Goal: Information Seeking & Learning: Learn about a topic

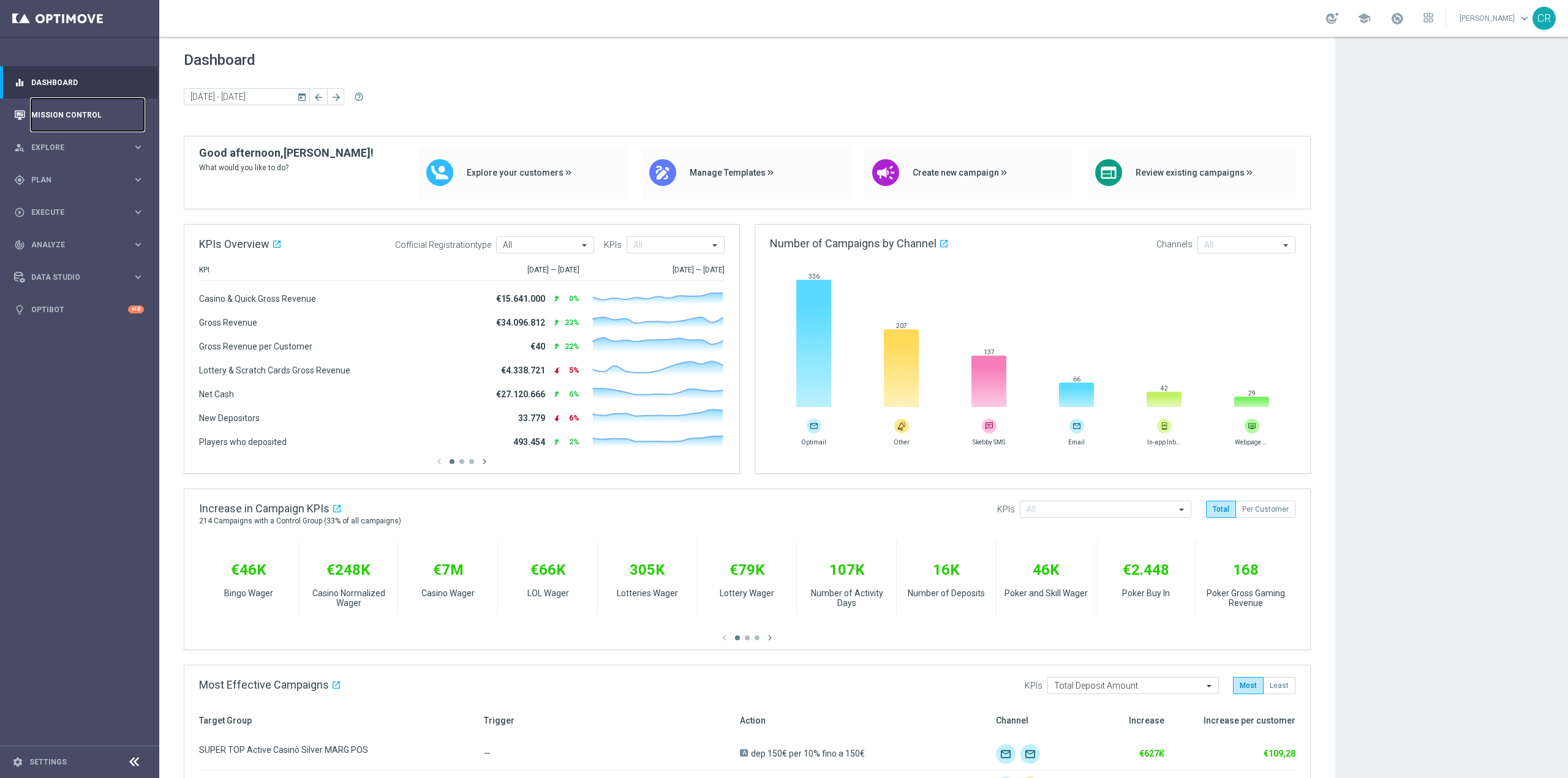
click at [57, 113] on link "Mission Control" at bounding box center [87, 115] width 113 height 33
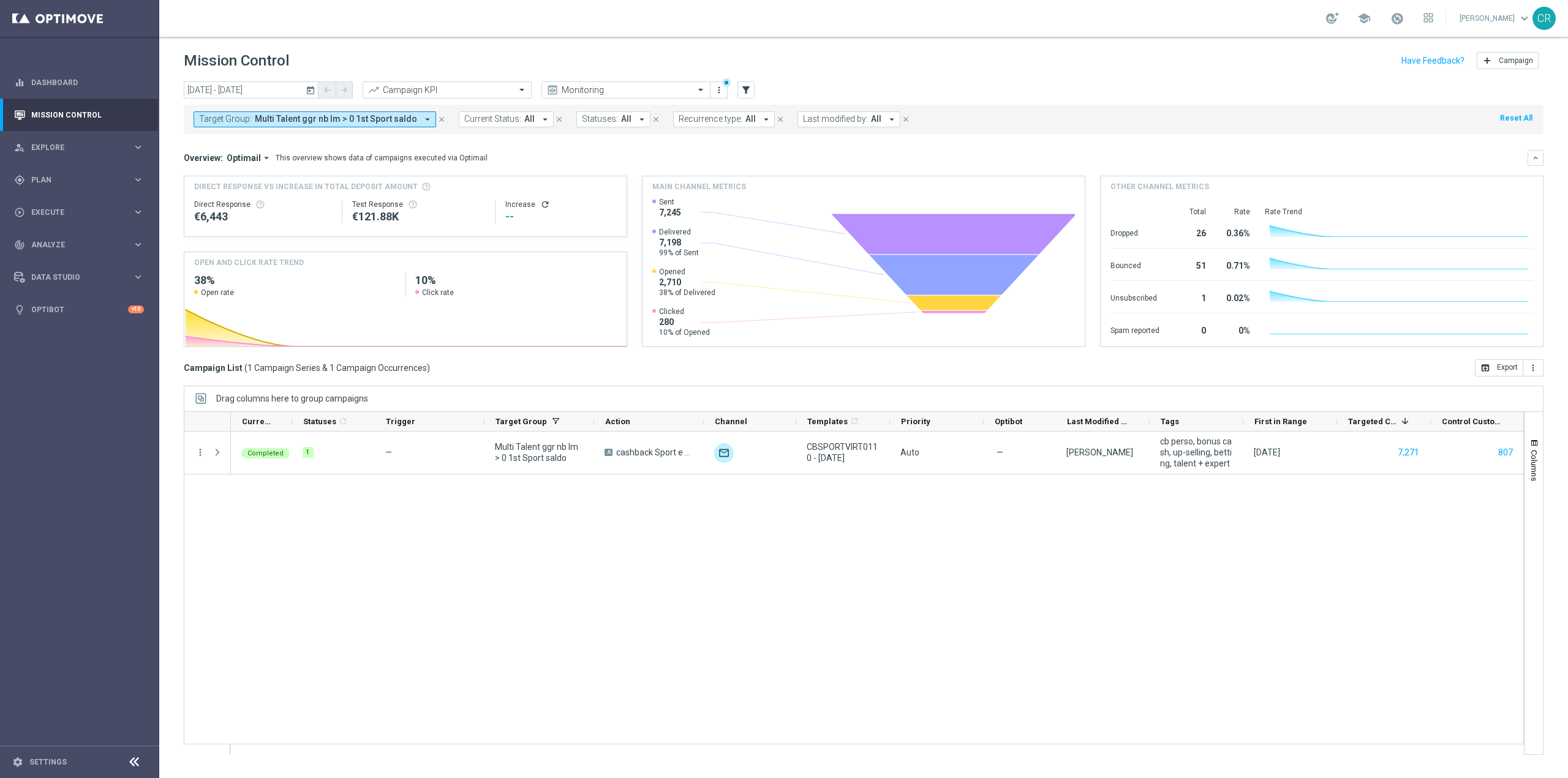
click at [302, 120] on span "Multi Talent ggr nb lm > 0 1st Sport saldo" at bounding box center [336, 119] width 162 height 10
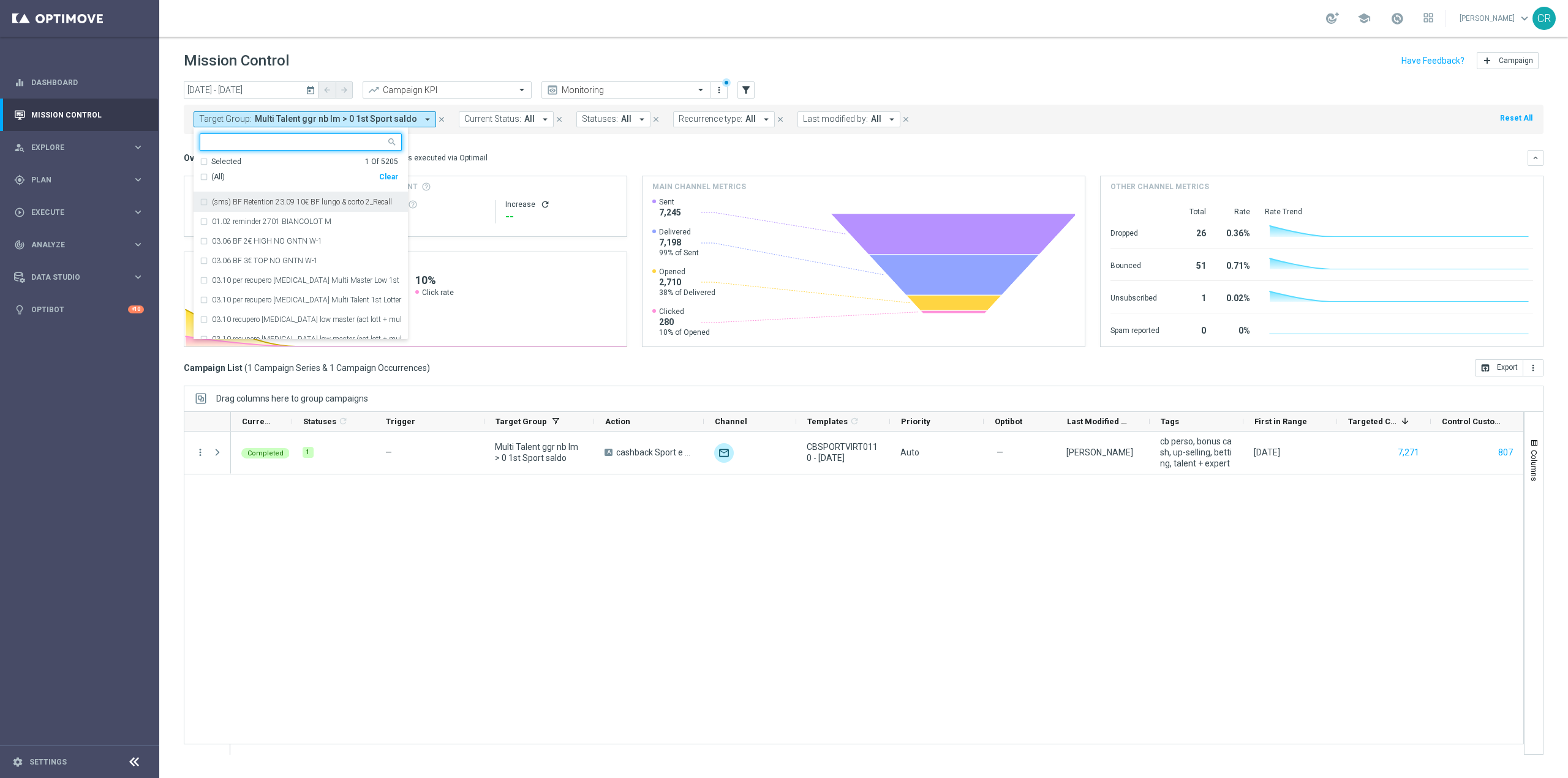
click at [0, 0] on div "Clear" at bounding box center [0, 0] width 0 height 0
click at [332, 144] on input "text" at bounding box center [296, 142] width 179 height 10
paste input "Multi Talent ggr nb lm tra 0 e 100 1st Sport NO saldo BR 0-20%"
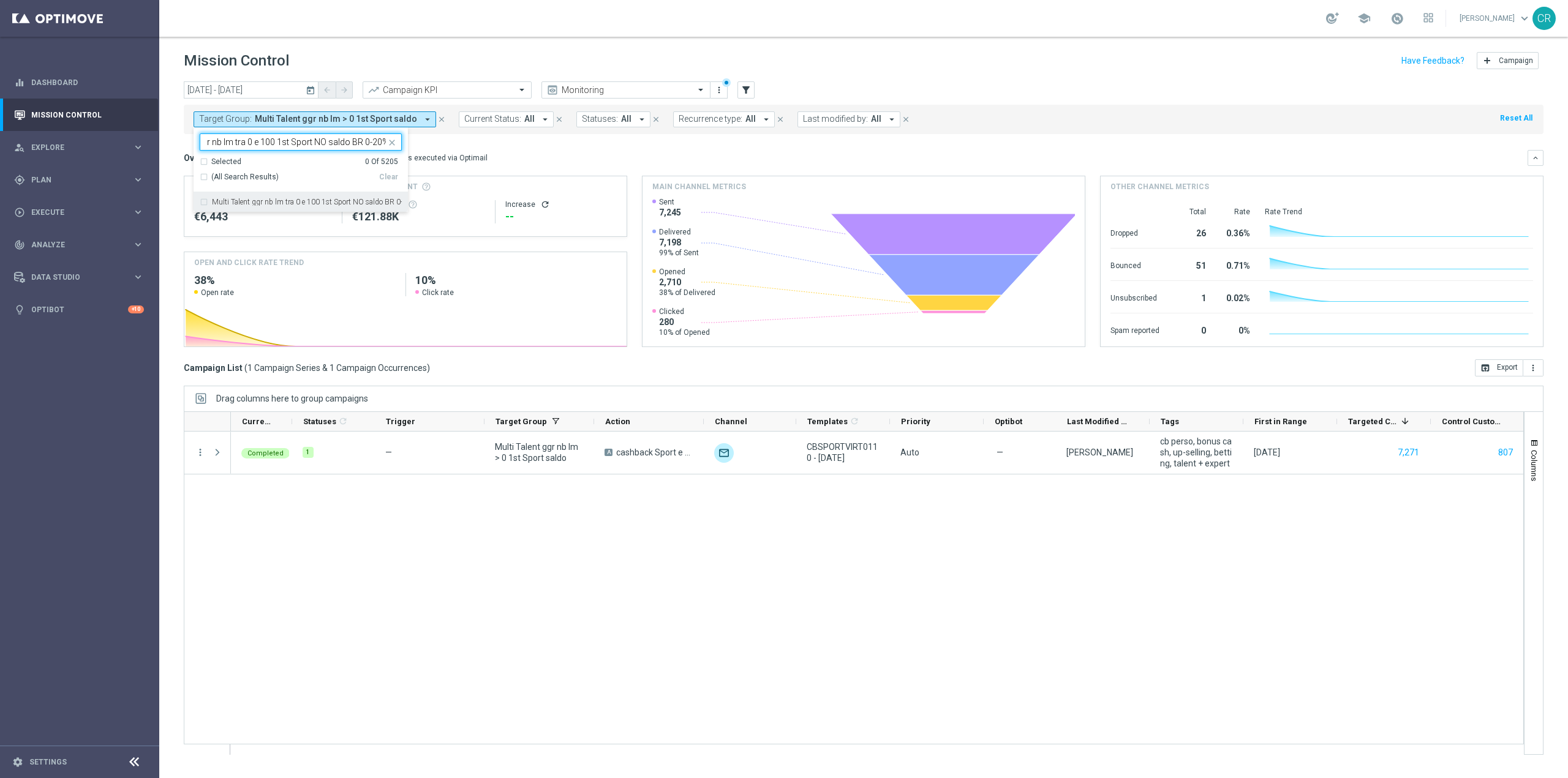
click at [297, 202] on label "Multi Talent ggr nb lm tra 0 e 100 1st Sport NO saldo BR 0-20%" at bounding box center [307, 202] width 190 height 8
type input "Multi Talent ggr nb lm tra 0 e 100 1st Sport NO saldo BR 0-20%"
click at [536, 164] on div "Overview: Optimail arrow_drop_down This overview shows data of campaigns execut…" at bounding box center [863, 158] width 1359 height 16
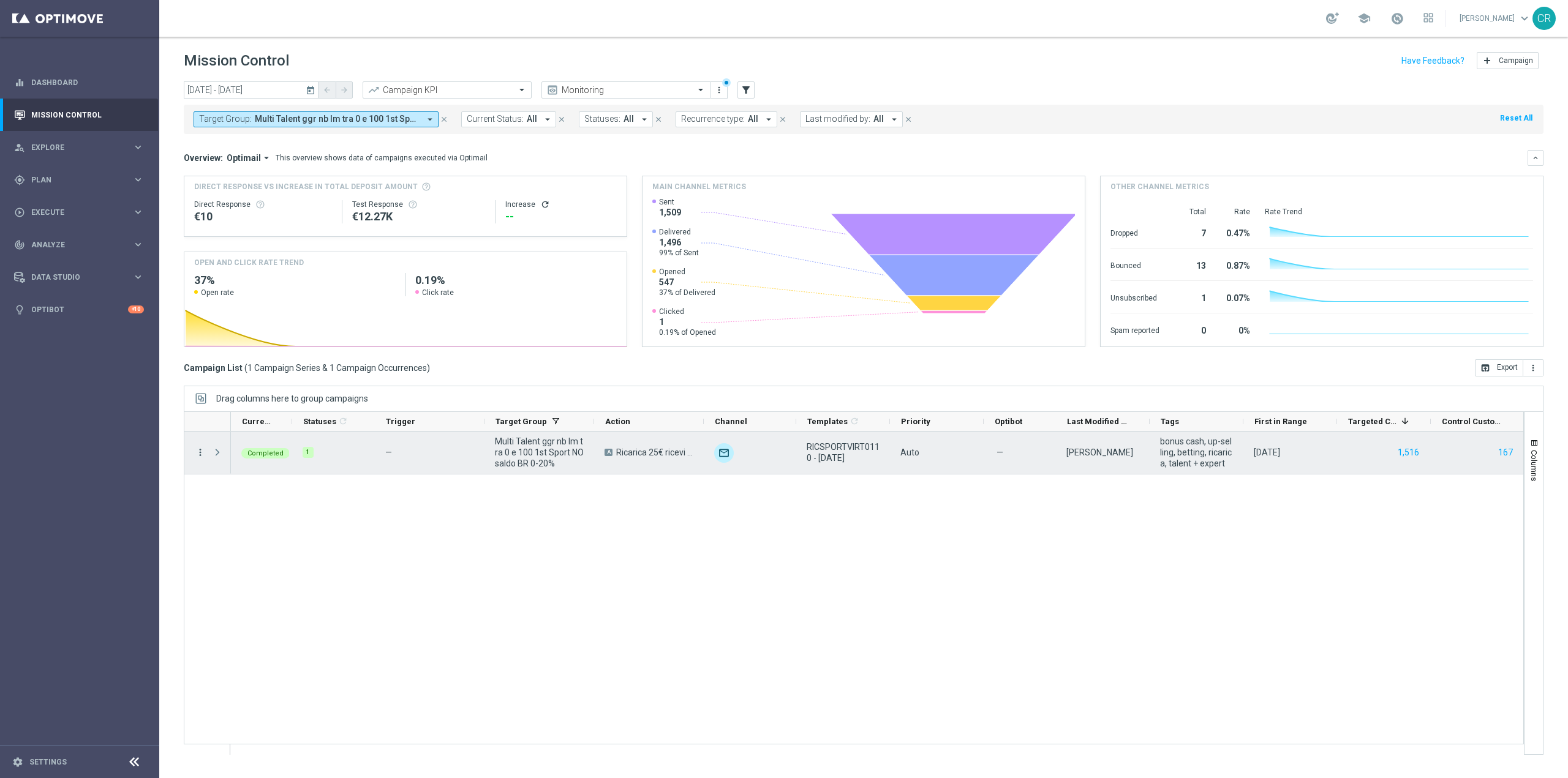
click at [200, 451] on icon "more_vert" at bounding box center [200, 452] width 11 height 11
click at [235, 532] on span "Go to Campaign Analysis" at bounding box center [268, 528] width 88 height 9
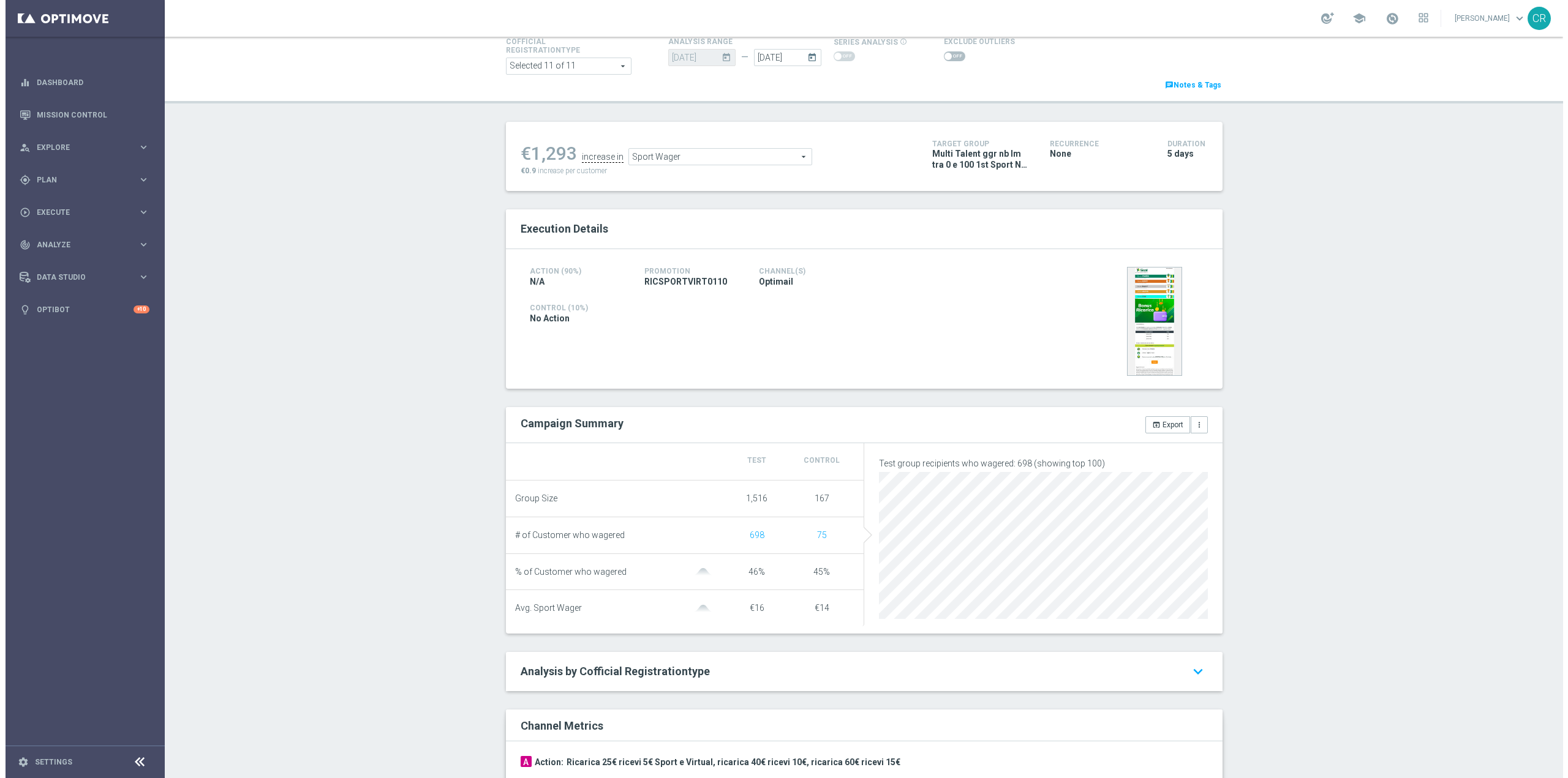
scroll to position [24, 0]
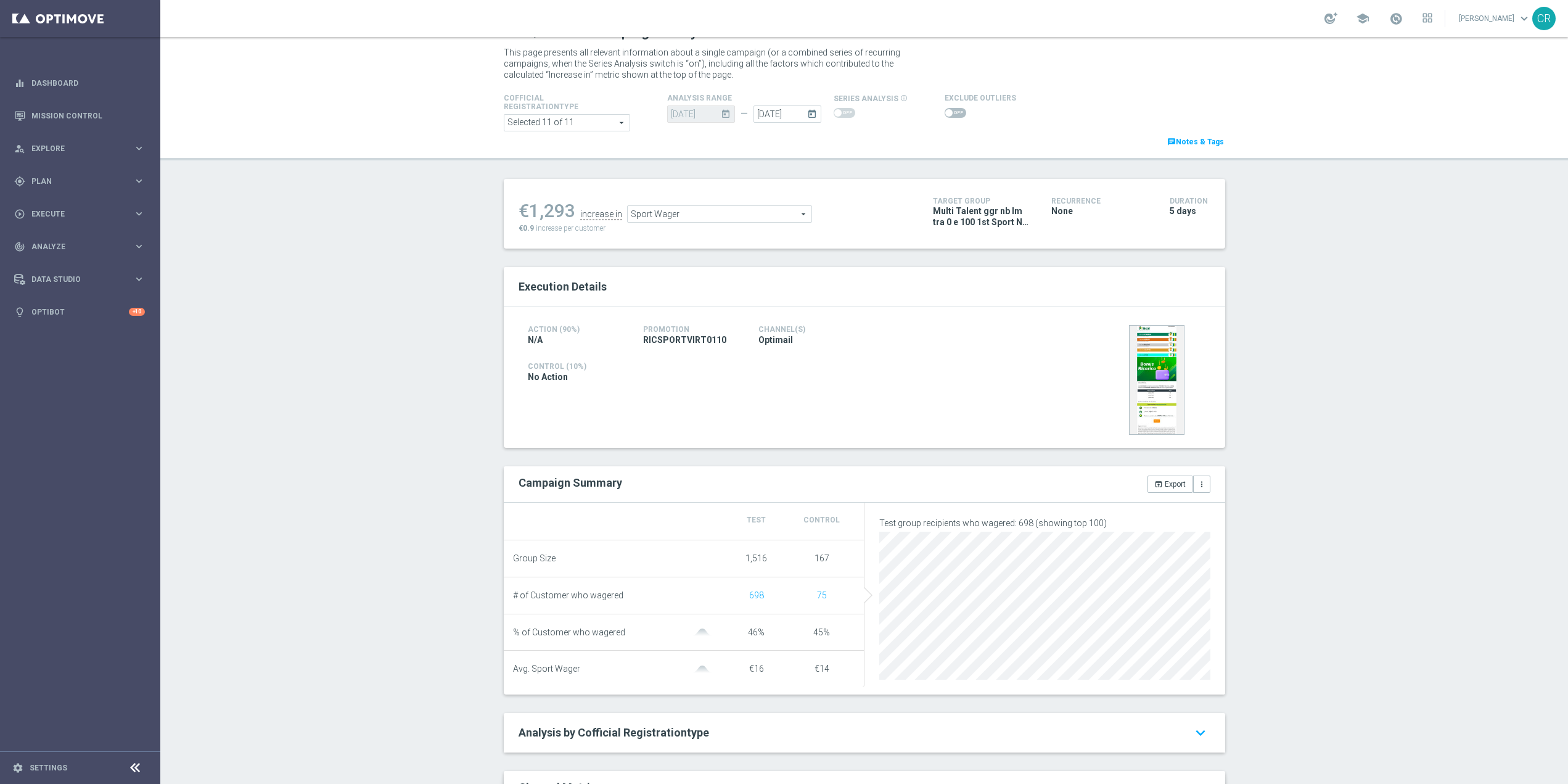
click at [945, 114] on span at bounding box center [955, 112] width 22 height 10
click at [945, 114] on input "checkbox" at bounding box center [955, 112] width 22 height 10
click at [749, 218] on span "Sport Wager" at bounding box center [710, 217] width 184 height 16
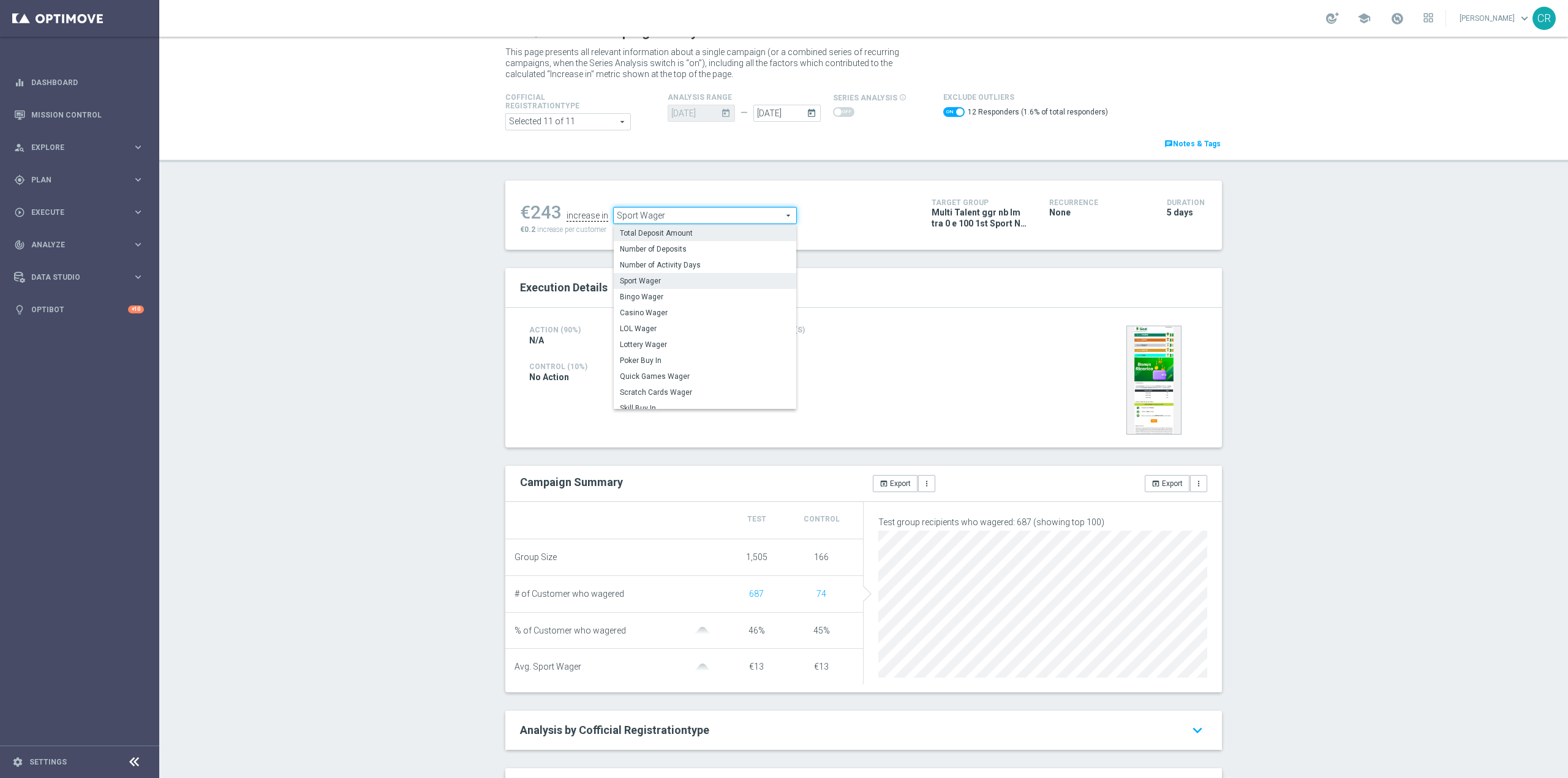
click at [718, 232] on span "Total Deposit Amount" at bounding box center [704, 233] width 170 height 9
checkbox input "false"
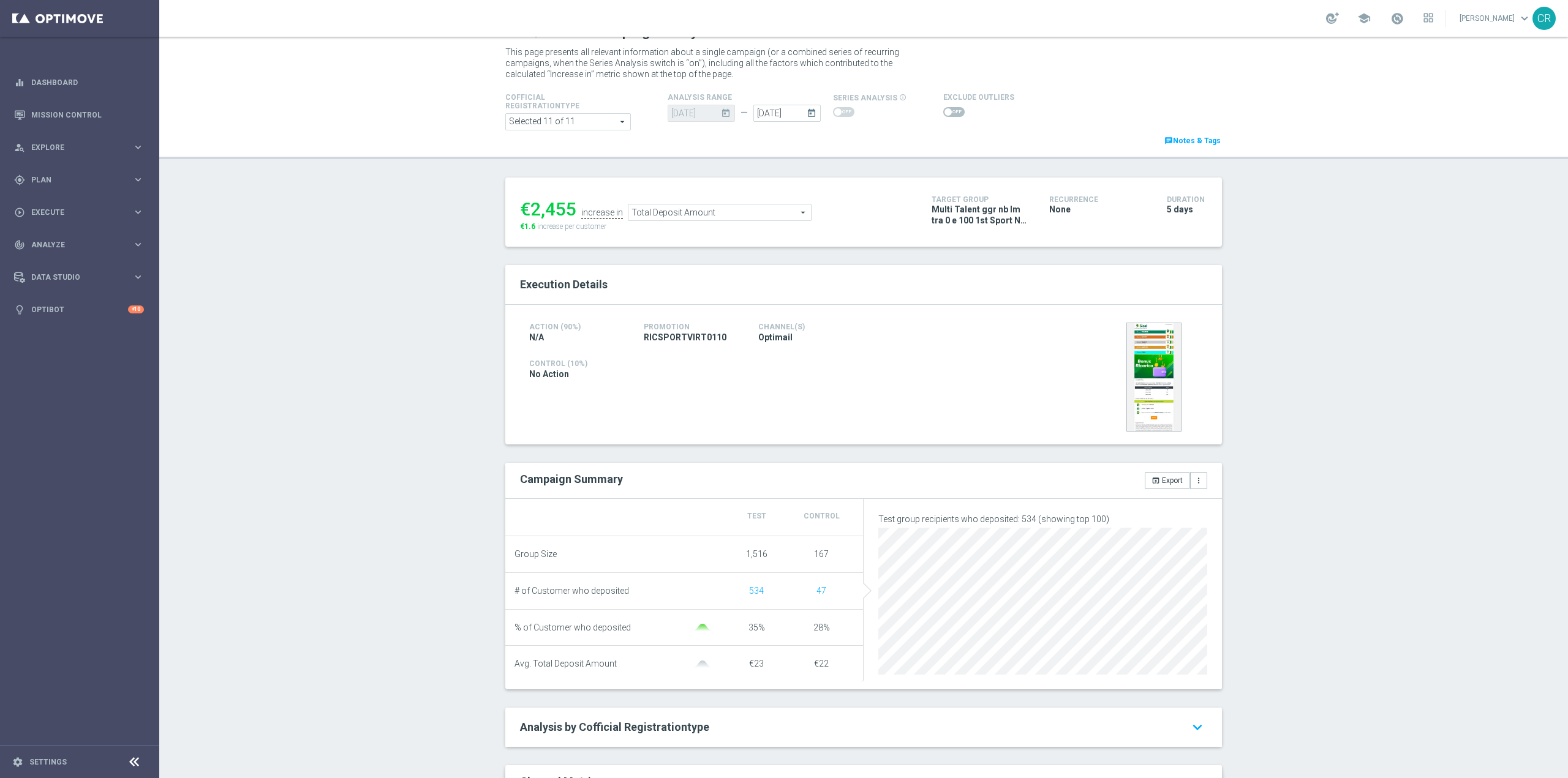
click at [769, 213] on span "Total Deposit Amount" at bounding box center [720, 212] width 183 height 16
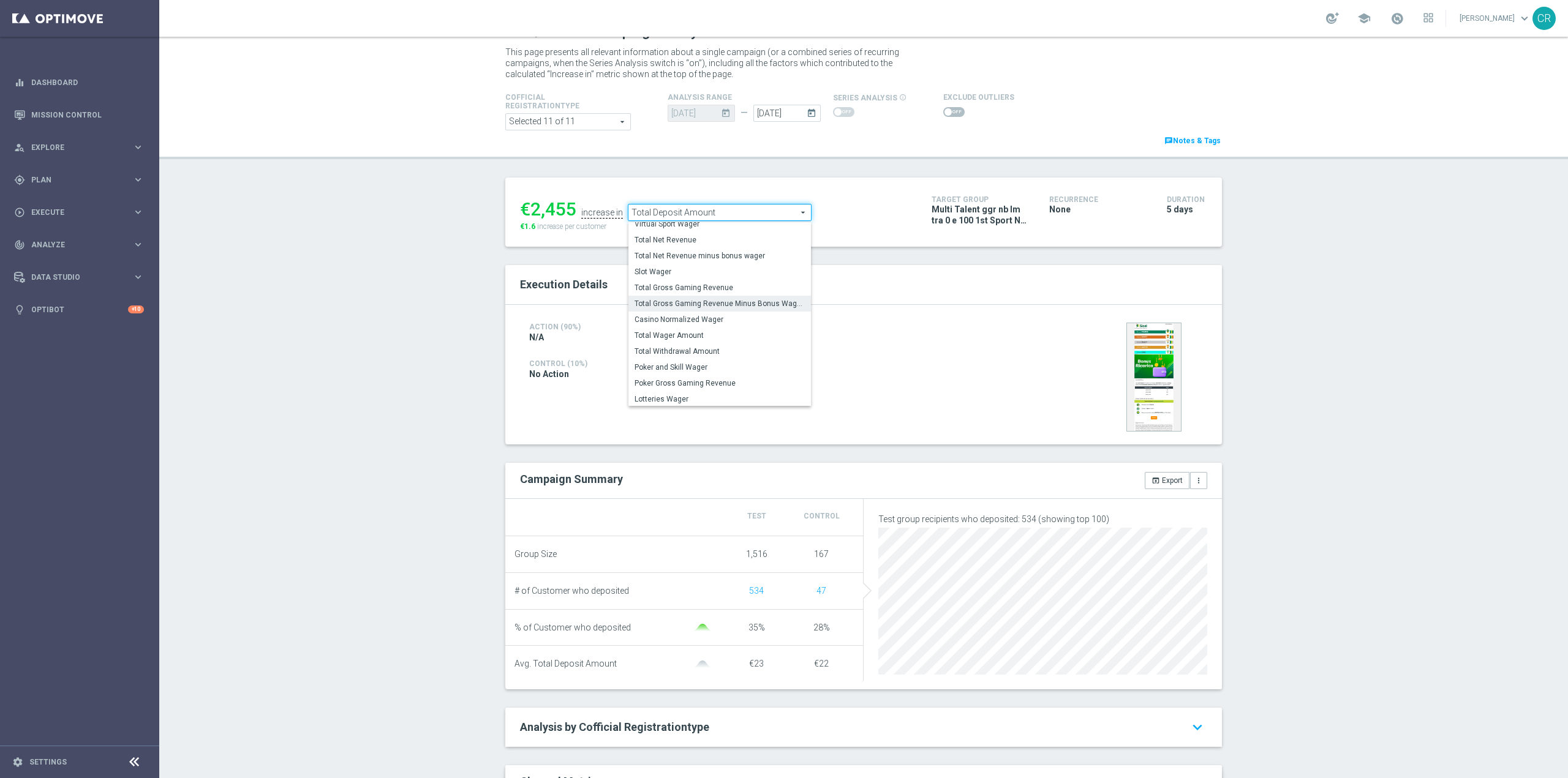
scroll to position [191, 0]
click at [718, 341] on label "Total Wager Amount" at bounding box center [720, 334] width 183 height 16
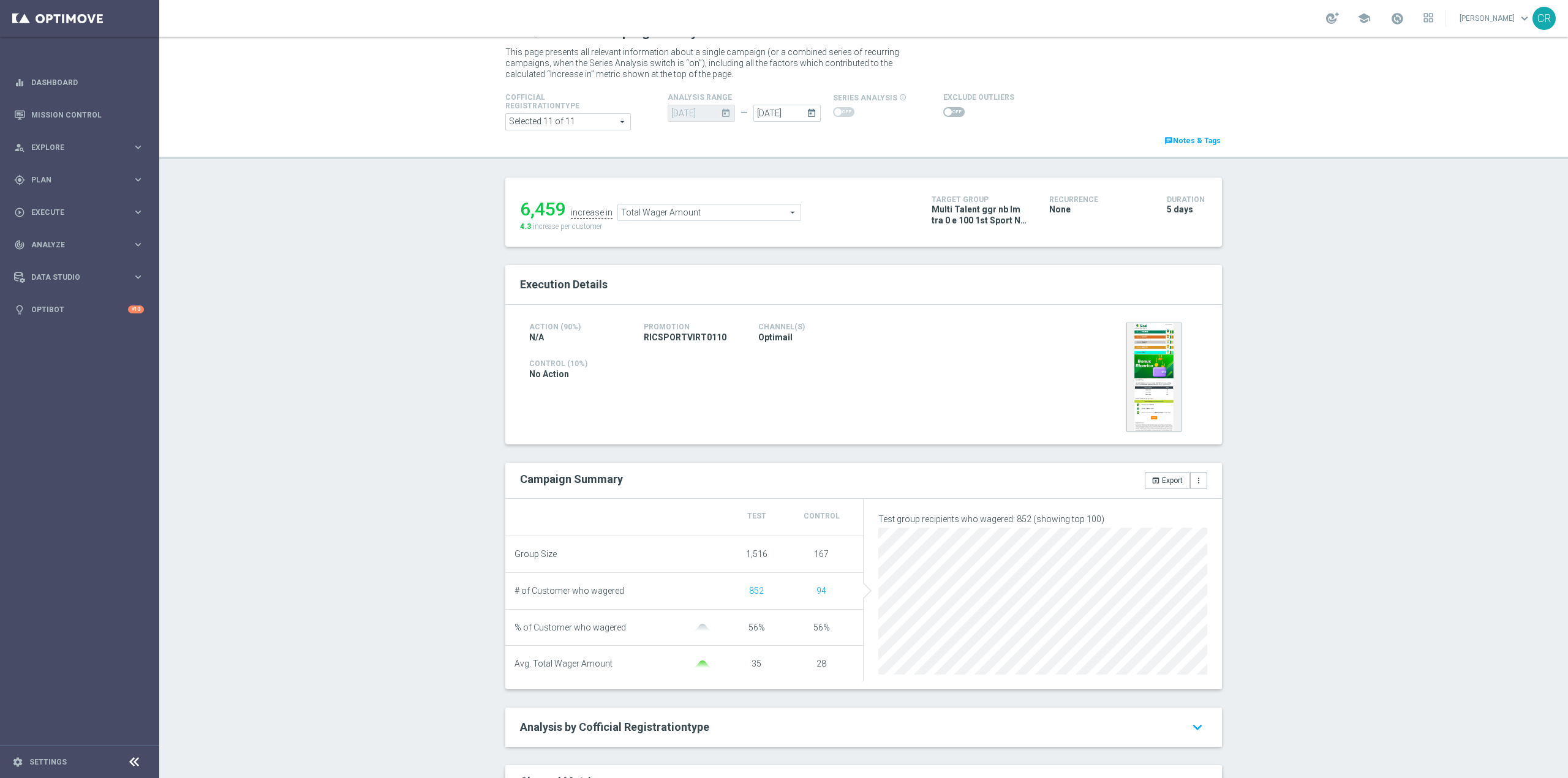
click at [713, 215] on span "Total Wager Amount" at bounding box center [709, 212] width 183 height 16
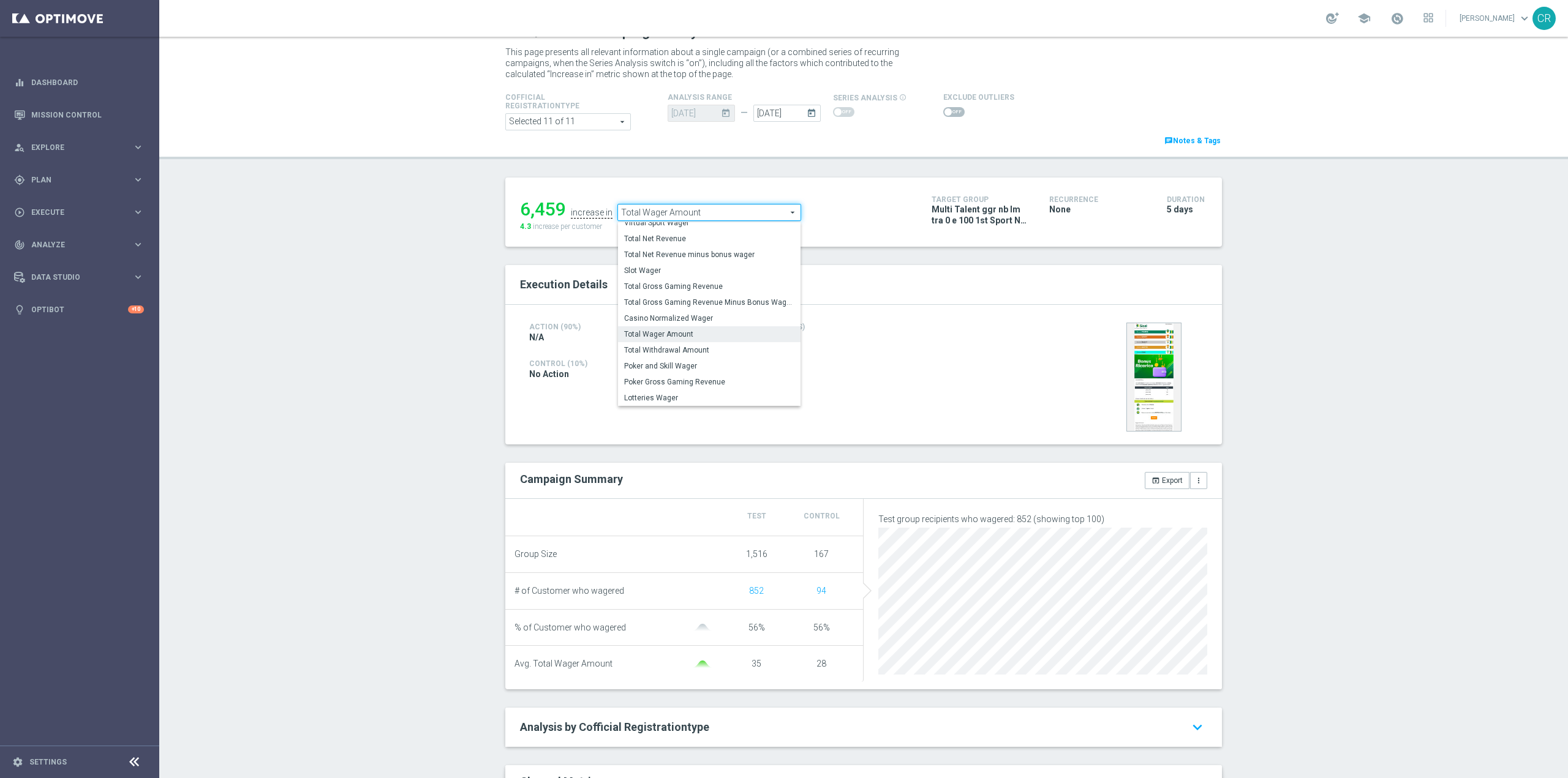
scroll to position [138, 0]
click at [707, 280] on span "Virtual Sport Wager" at bounding box center [709, 277] width 170 height 9
type input "Virtual Sport Wager"
